Goal: Task Accomplishment & Management: Manage account settings

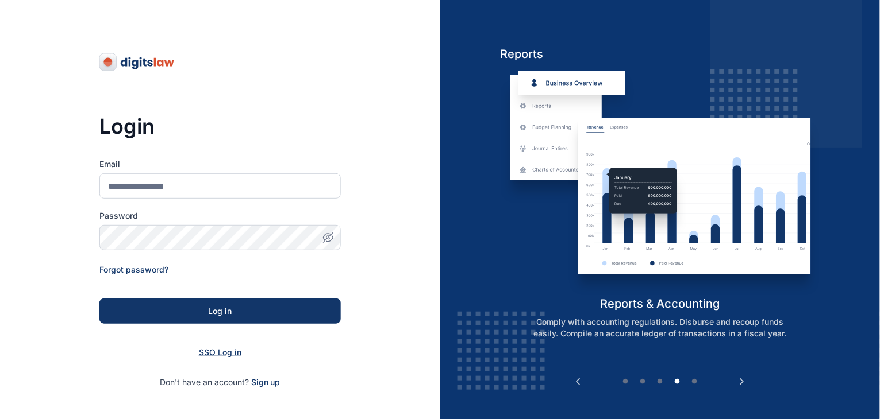
click at [223, 353] on span "SSO Log in" at bounding box center [220, 353] width 43 height 10
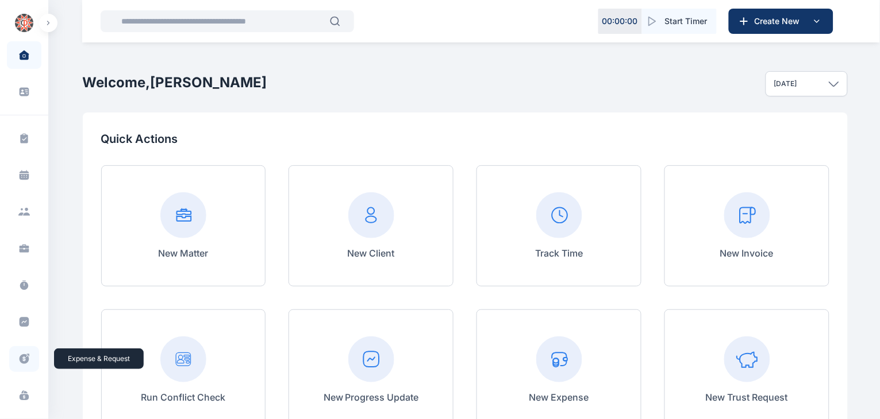
click at [24, 350] on span at bounding box center [24, 359] width 30 height 26
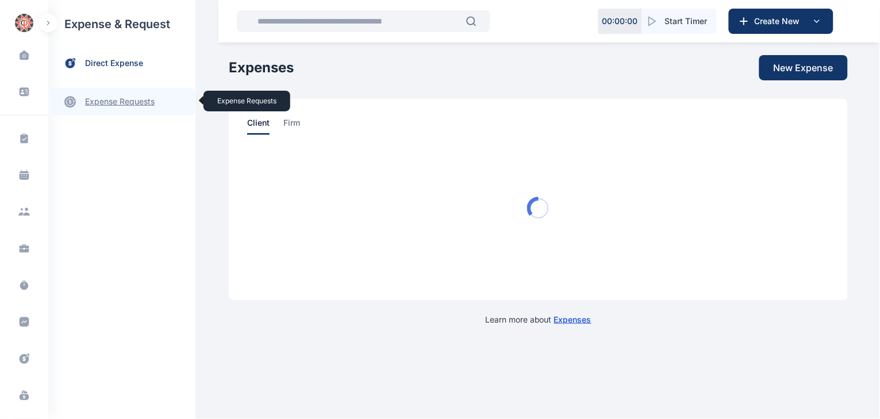
click at [107, 104] on link "expense requests expense requests" at bounding box center [121, 102] width 147 height 28
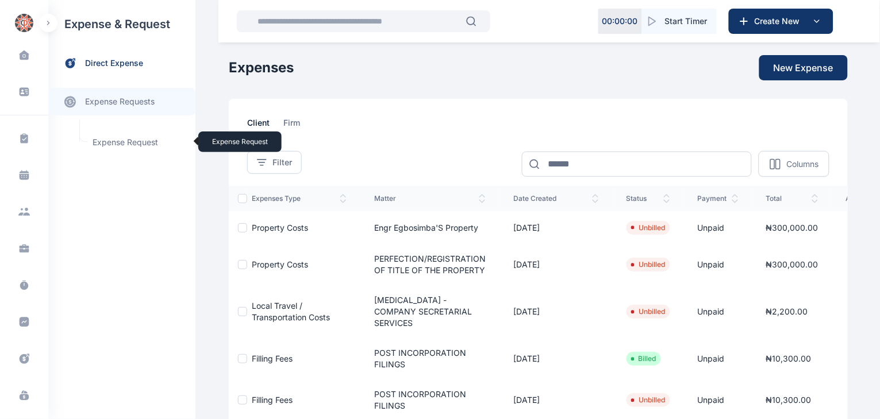
click at [119, 142] on span "Expense Request Expense Request" at bounding box center [138, 143] width 104 height 22
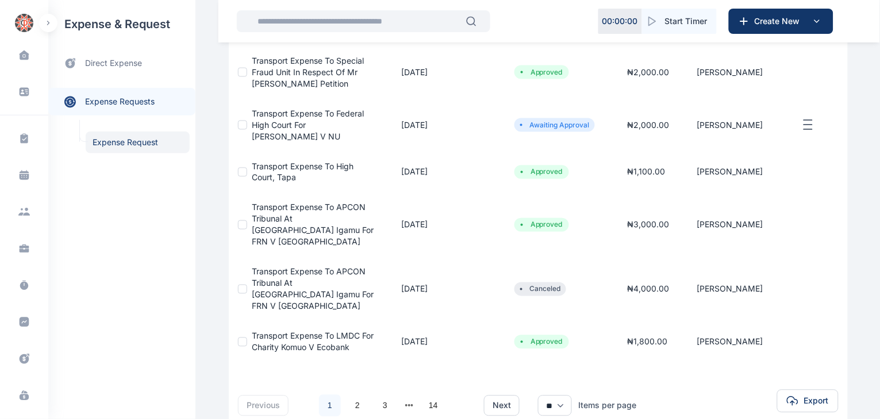
scroll to position [376, 0]
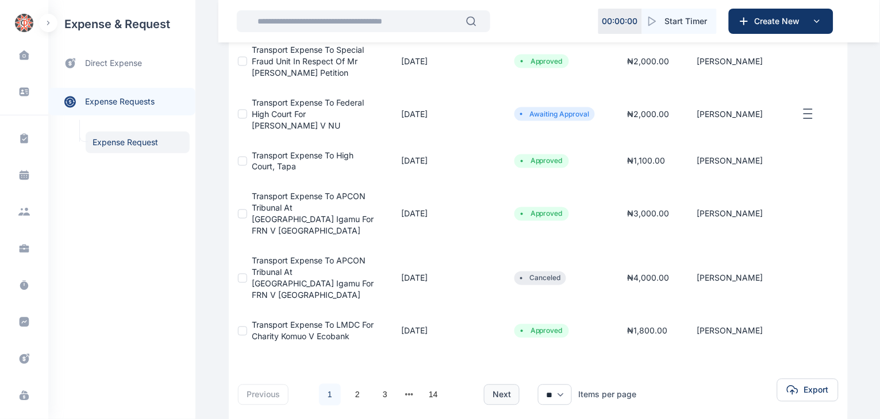
click at [498, 385] on button "next" at bounding box center [502, 395] width 36 height 21
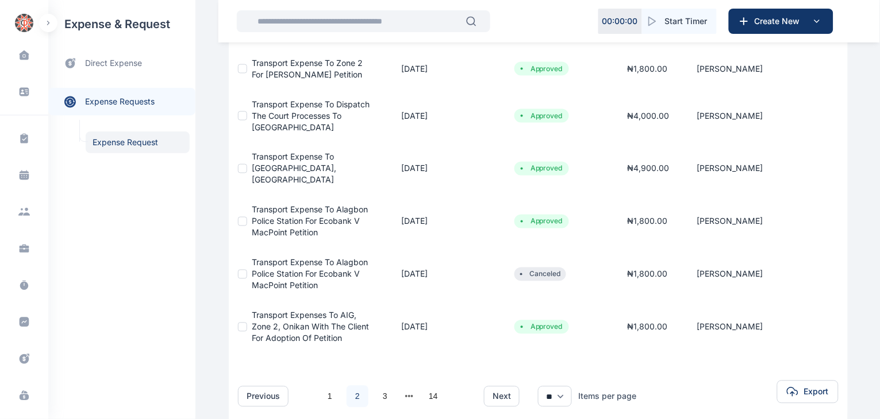
scroll to position [400, 0]
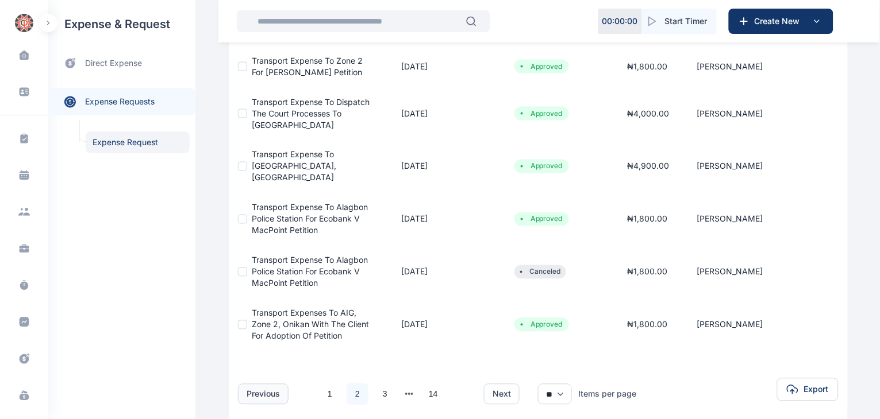
click at [244, 384] on button "previous" at bounding box center [263, 394] width 51 height 21
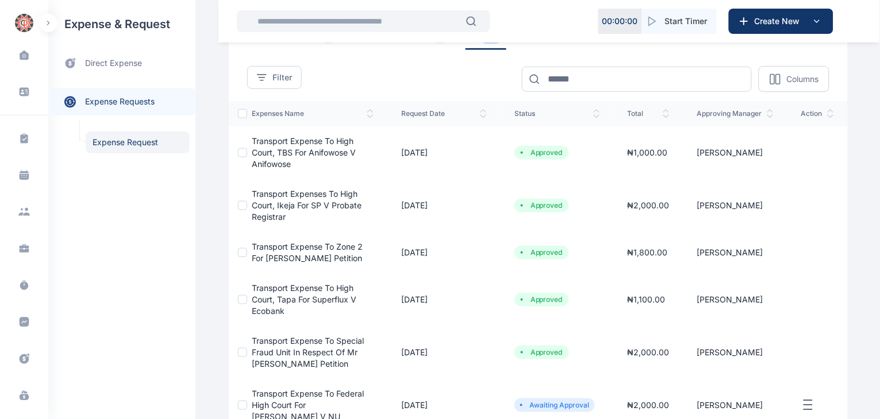
scroll to position [84, 0]
